Goal: Task Accomplishment & Management: Use online tool/utility

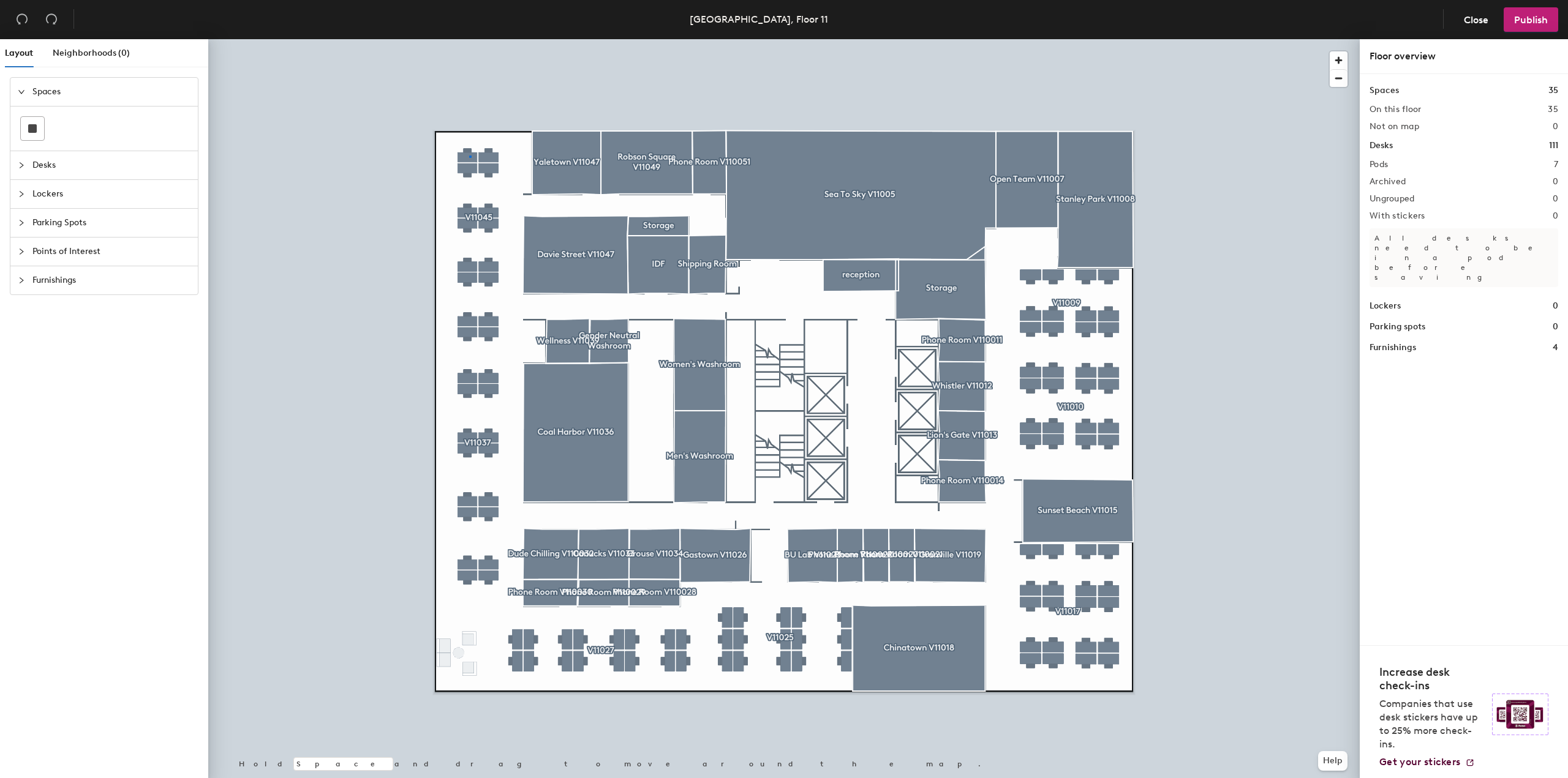
click at [469, 39] on div at bounding box center [783, 39] width 1151 height 0
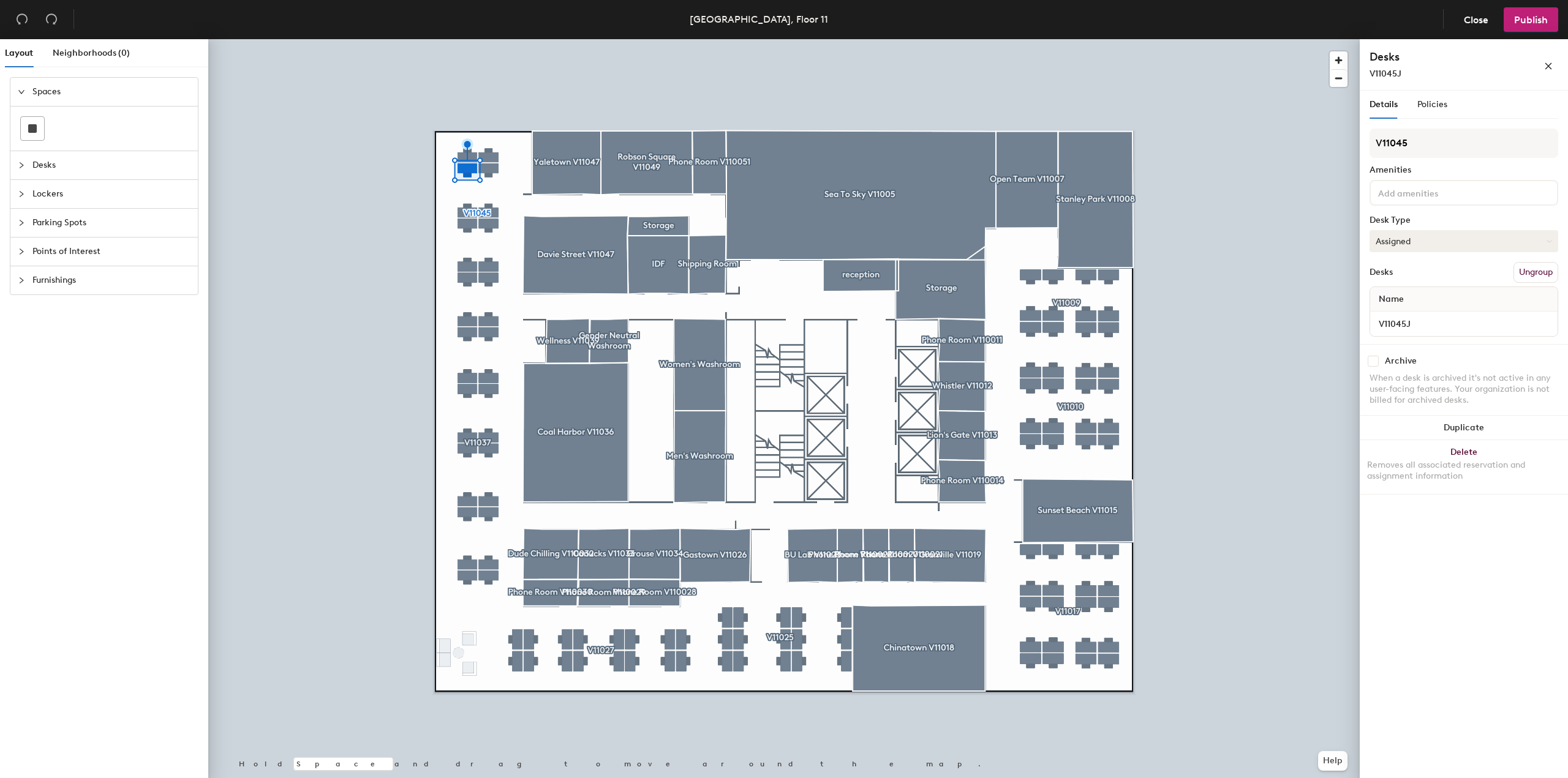
click at [1485, 241] on button "Assigned" at bounding box center [1463, 241] width 189 height 22
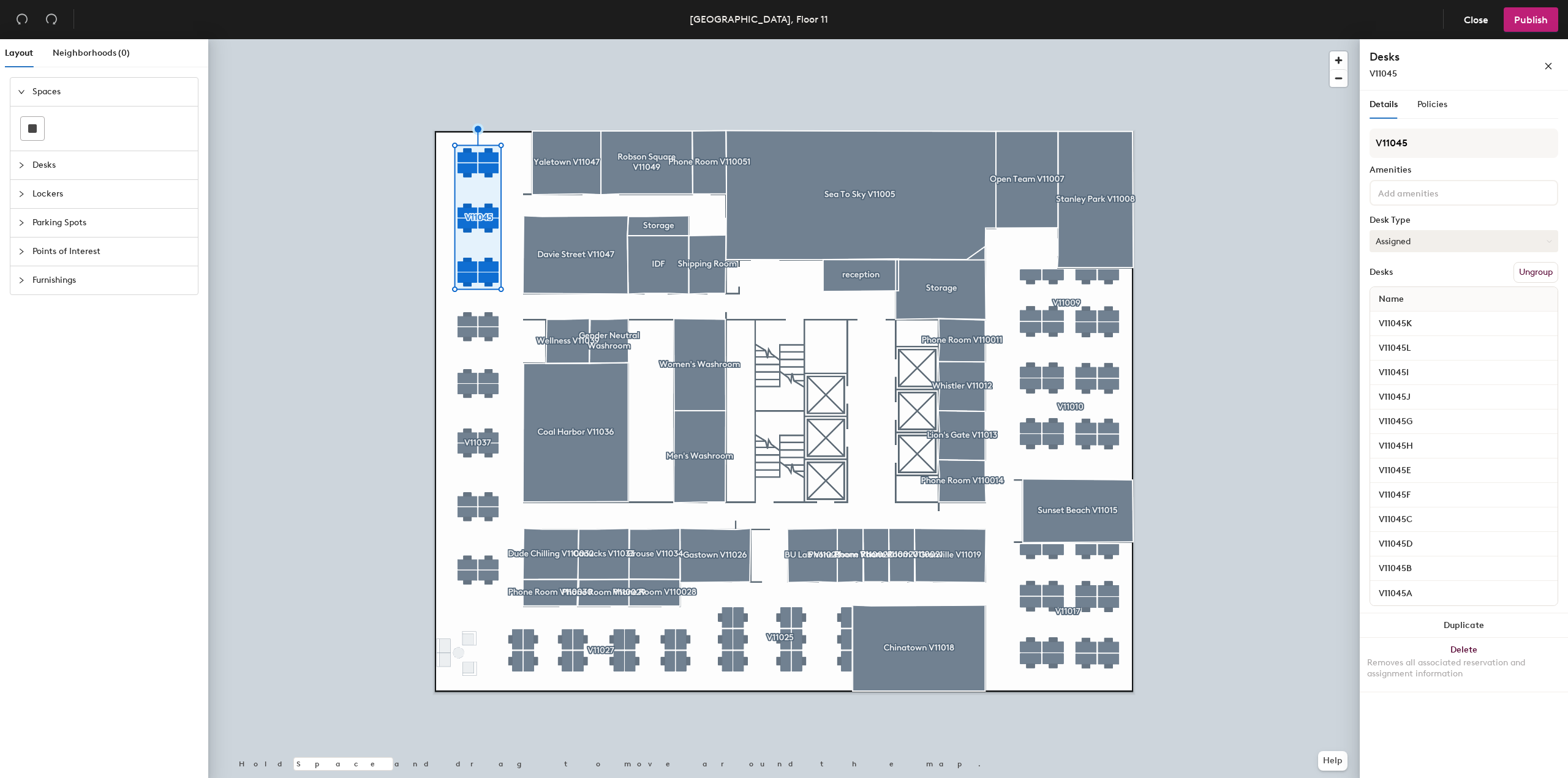
click at [1466, 237] on button "Assigned" at bounding box center [1463, 241] width 189 height 22
click at [1391, 314] on div "Hoteled" at bounding box center [1431, 316] width 122 height 19
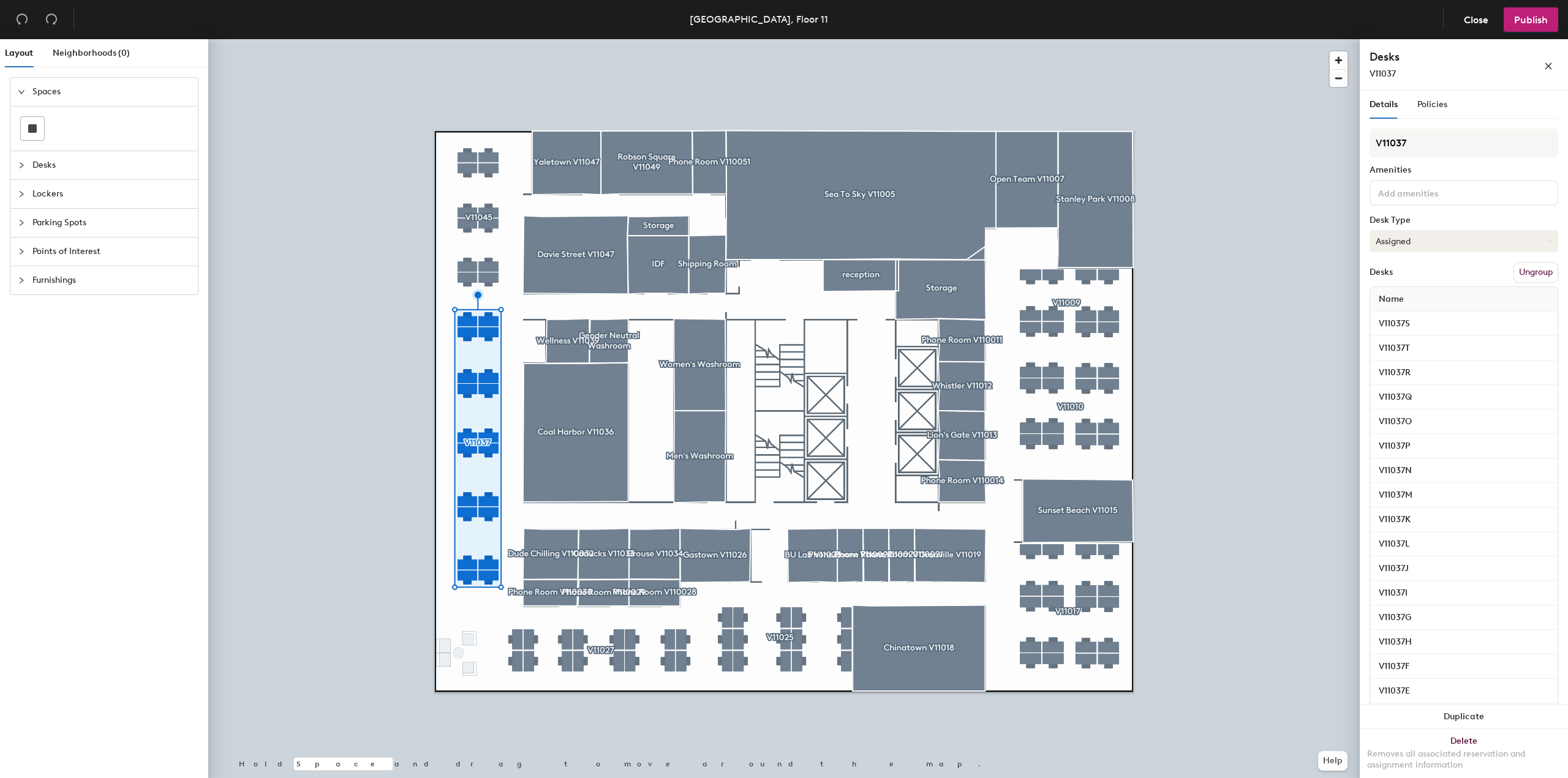
click at [1451, 239] on button "Assigned" at bounding box center [1463, 241] width 189 height 22
click at [1408, 310] on div "Hoteled" at bounding box center [1431, 316] width 122 height 19
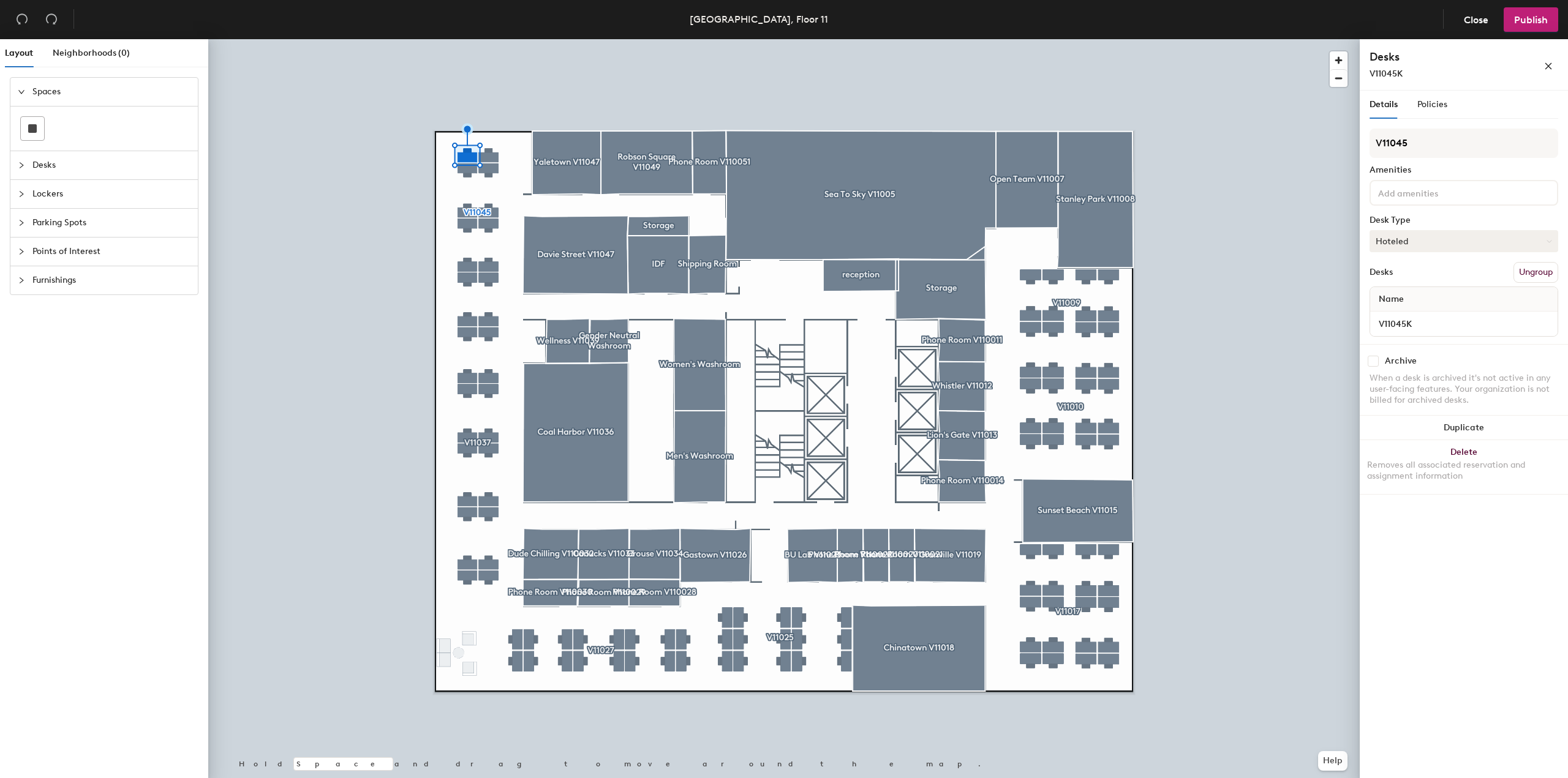
click at [1433, 242] on button "Hoteled" at bounding box center [1463, 241] width 189 height 22
click at [1397, 279] on div "Assigned" at bounding box center [1431, 279] width 122 height 19
click at [1433, 241] on button "Hoteled" at bounding box center [1463, 241] width 189 height 22
click at [1417, 277] on div "Assigned" at bounding box center [1431, 279] width 122 height 19
click at [1032, 39] on div at bounding box center [783, 39] width 1151 height 0
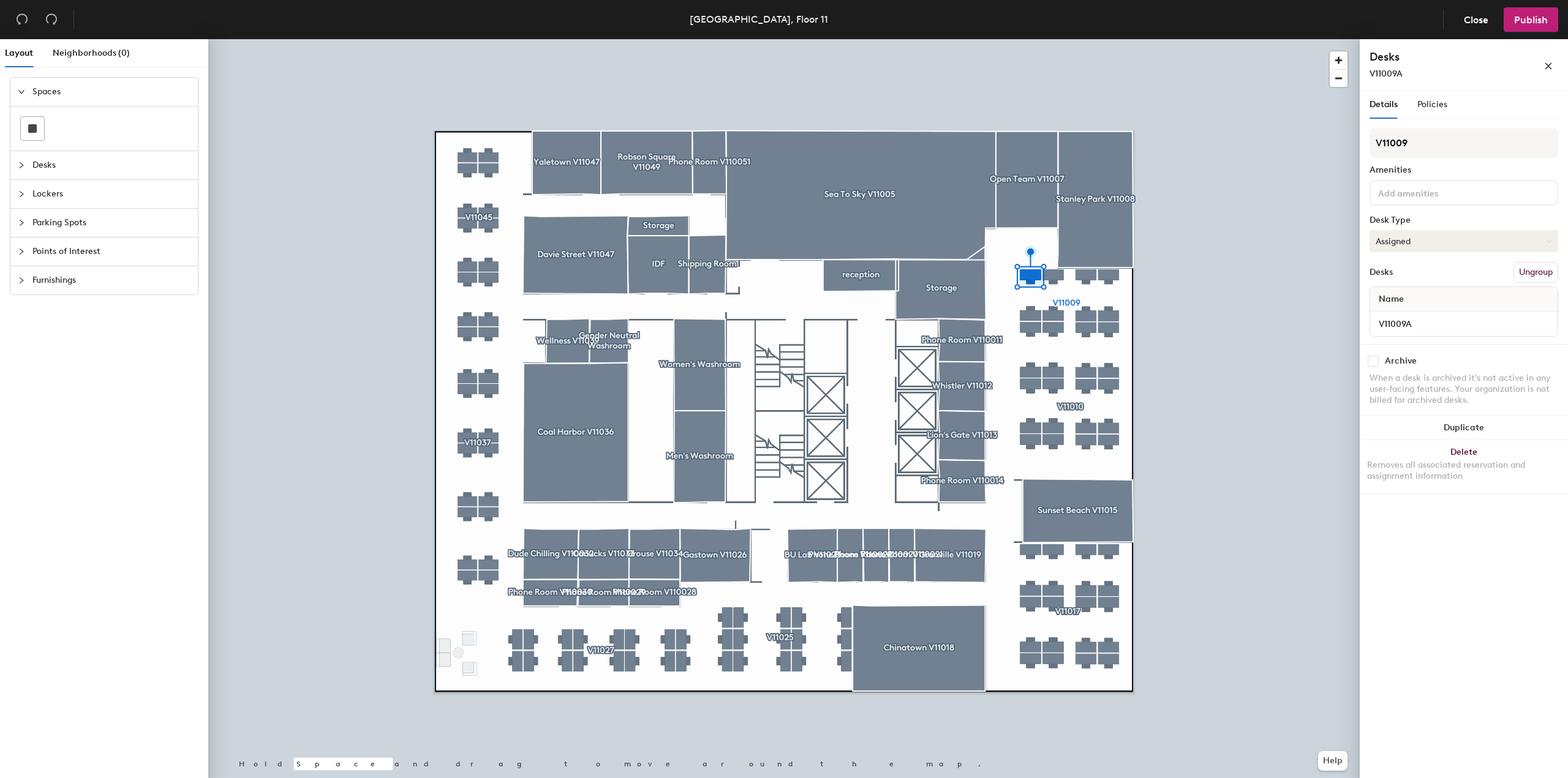
click at [1428, 246] on button "Assigned" at bounding box center [1463, 241] width 189 height 22
click at [1399, 314] on div "Hoteled" at bounding box center [1431, 316] width 122 height 19
click at [1417, 242] on button "Assigned" at bounding box center [1463, 241] width 189 height 22
click at [1407, 312] on div "Hoteled" at bounding box center [1431, 316] width 122 height 19
click at [1405, 243] on button "Assigned" at bounding box center [1463, 241] width 189 height 22
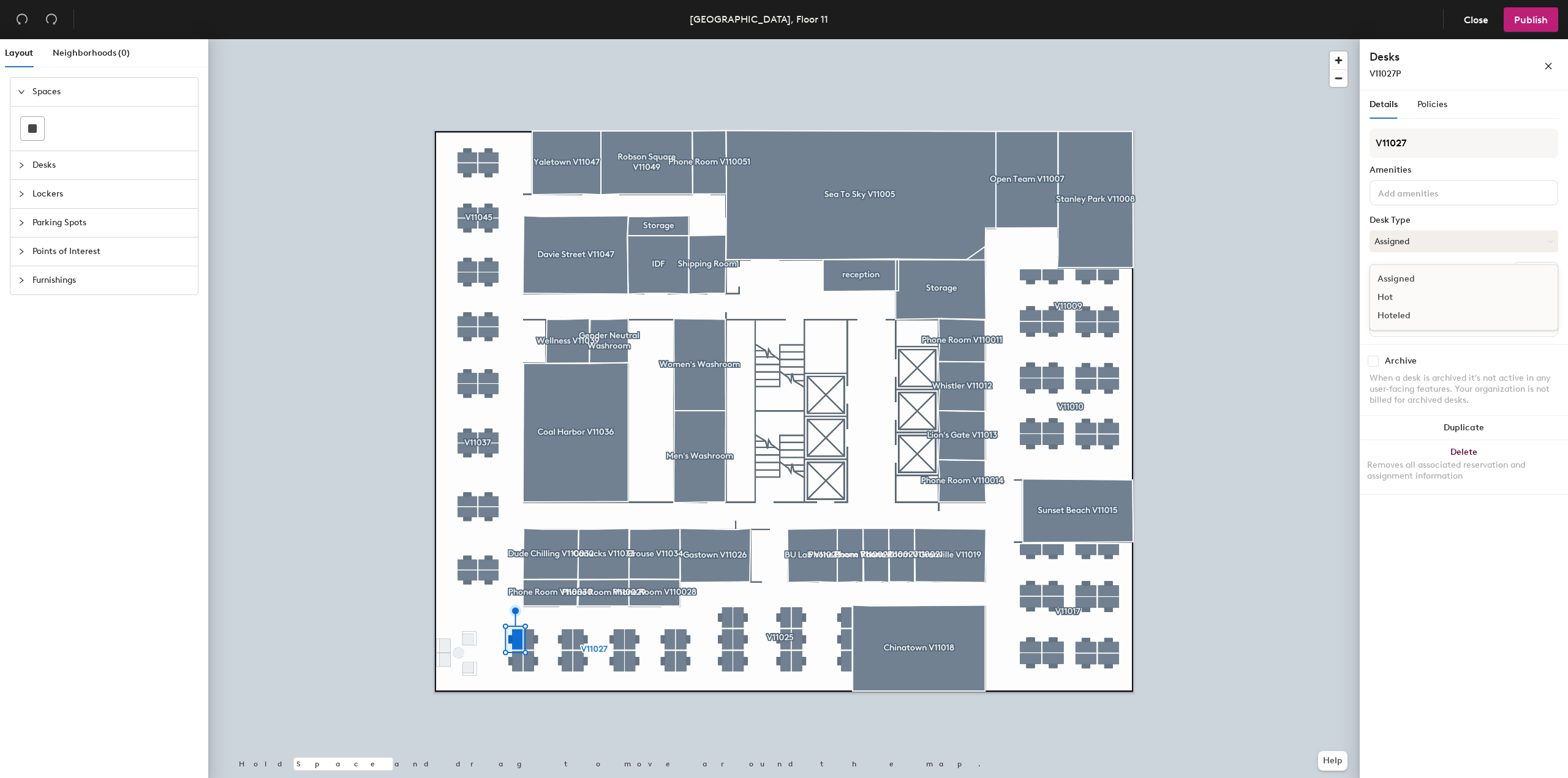
click at [1383, 313] on div "Hoteled" at bounding box center [1431, 316] width 122 height 19
click at [1397, 245] on button "Assigned" at bounding box center [1463, 241] width 189 height 22
click at [1394, 317] on div "Hoteled" at bounding box center [1431, 316] width 122 height 19
click at [1056, 39] on div at bounding box center [783, 39] width 1151 height 0
click at [1392, 235] on button "Assigned" at bounding box center [1463, 241] width 189 height 22
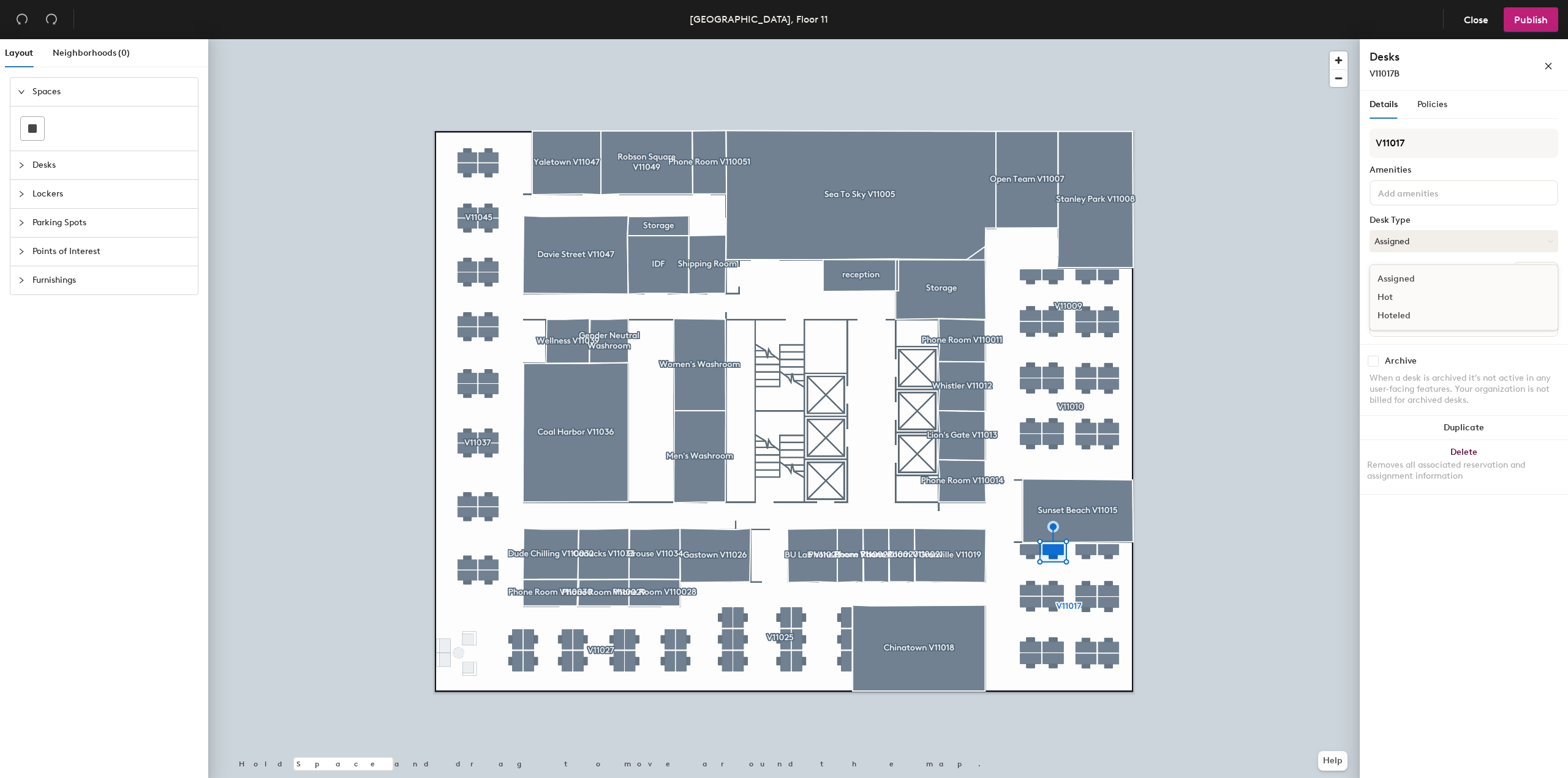
click at [1396, 316] on div "Hoteled" at bounding box center [1431, 316] width 122 height 19
click at [1406, 243] on button "Assigned" at bounding box center [1463, 241] width 189 height 22
click at [1405, 319] on div "Hoteled" at bounding box center [1431, 316] width 122 height 19
click at [1392, 236] on button "Assigned" at bounding box center [1463, 241] width 189 height 22
click at [1401, 317] on div "Hoteled" at bounding box center [1431, 316] width 122 height 19
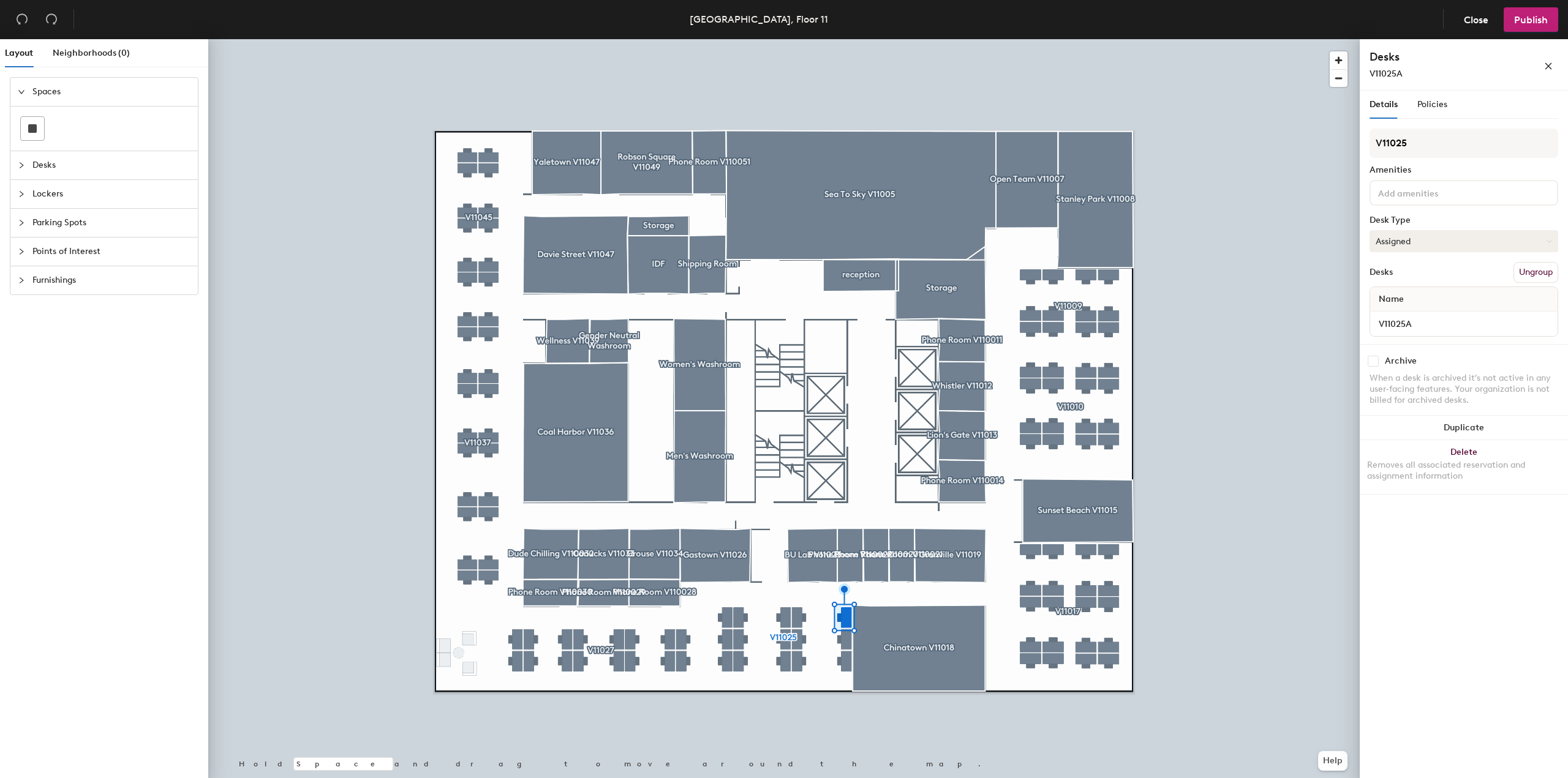
click at [1408, 239] on button "Assigned" at bounding box center [1463, 241] width 189 height 22
click at [1401, 311] on div "Hoteled" at bounding box center [1431, 316] width 122 height 19
click at [1379, 244] on button "Assigned" at bounding box center [1463, 241] width 189 height 22
click at [1385, 315] on div "Hoteled" at bounding box center [1431, 316] width 122 height 19
click at [1433, 240] on button "Assigned" at bounding box center [1463, 241] width 189 height 22
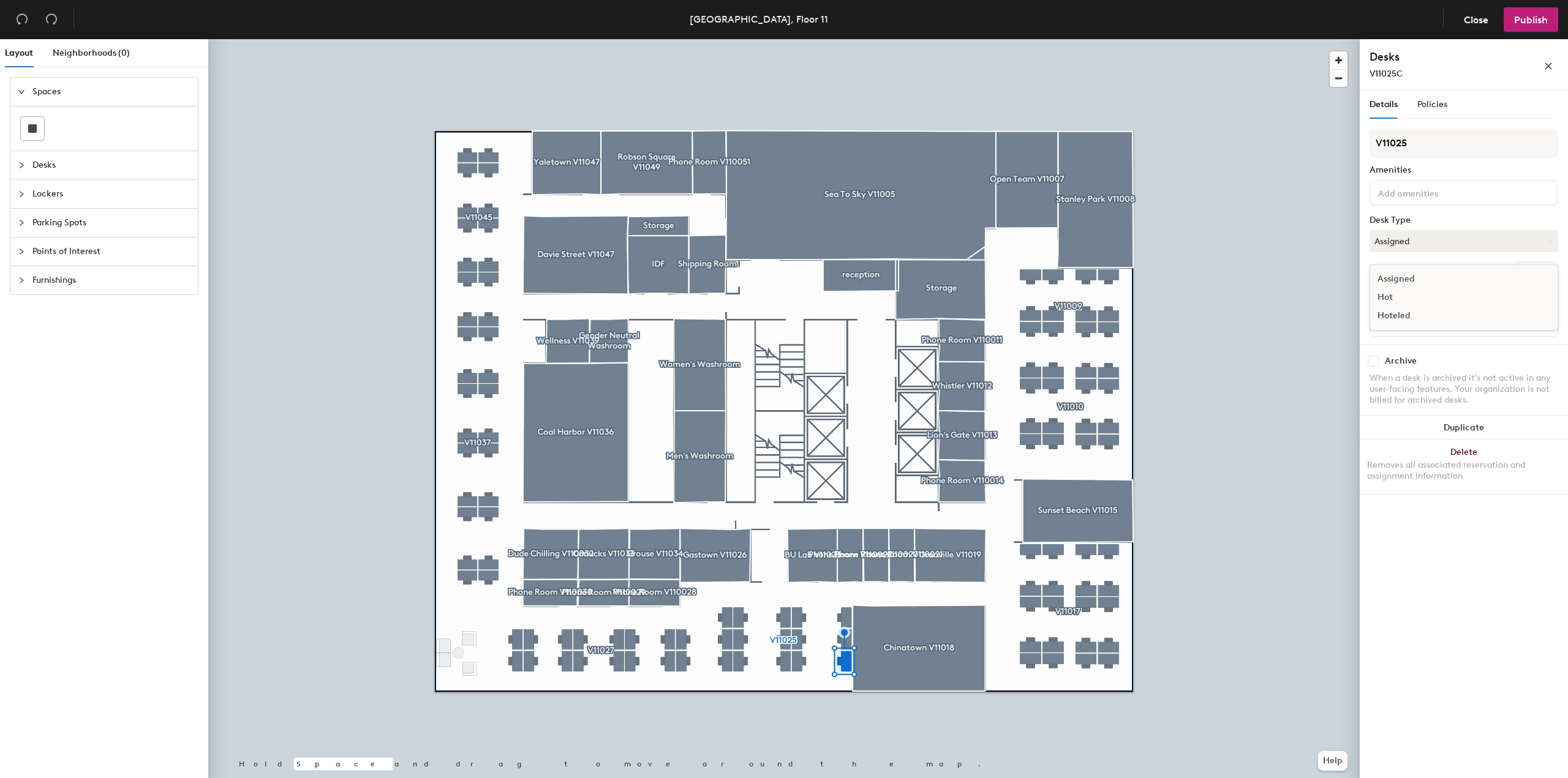
click at [1404, 319] on div "Hoteled" at bounding box center [1431, 316] width 122 height 19
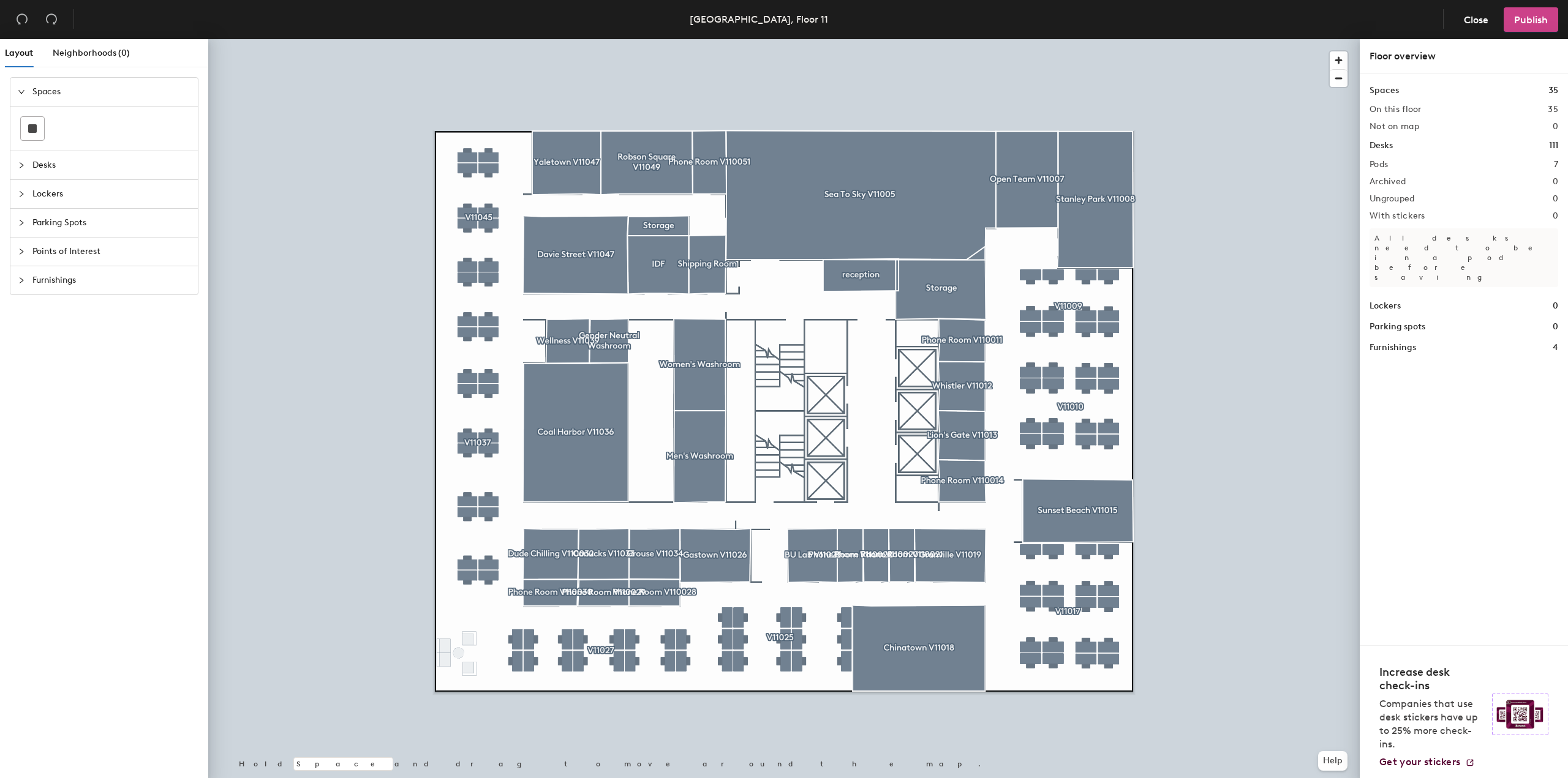
click at [1532, 22] on span "Publish" at bounding box center [1531, 19] width 34 height 11
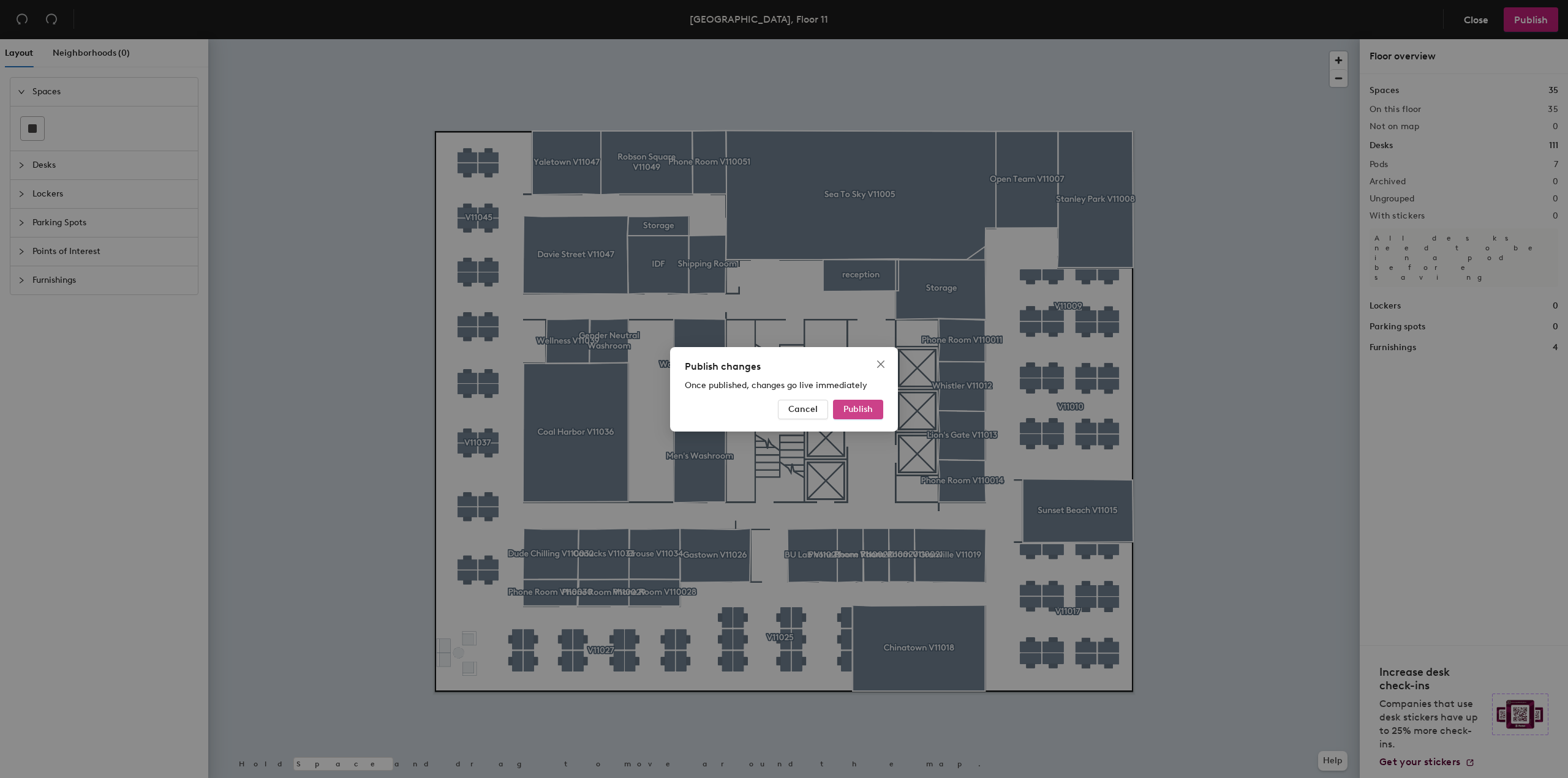
click at [863, 408] on span "Publish" at bounding box center [858, 409] width 29 height 10
